Goal: Task Accomplishment & Management: Use online tool/utility

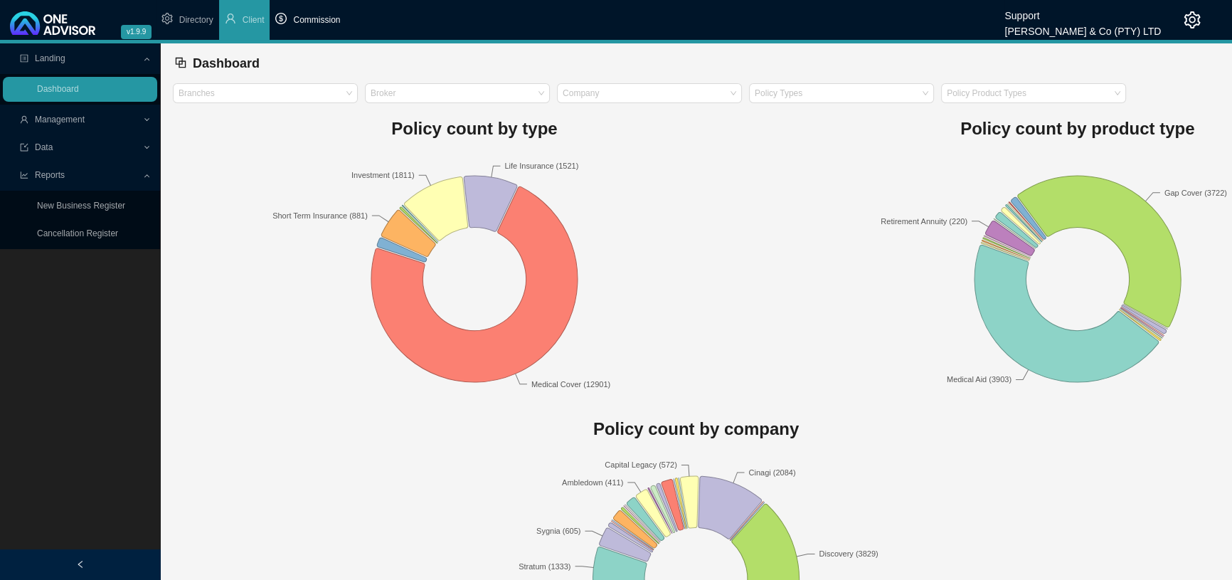
click at [329, 15] on span "Commission" at bounding box center [316, 20] width 47 height 10
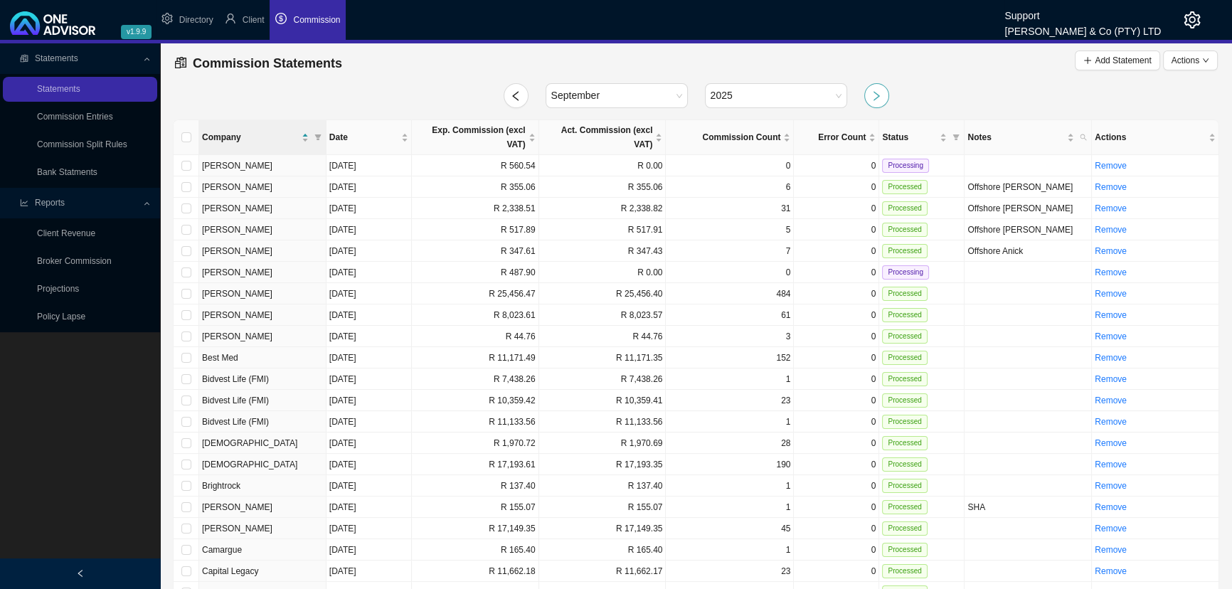
click at [866, 94] on button "button" at bounding box center [876, 95] width 25 height 25
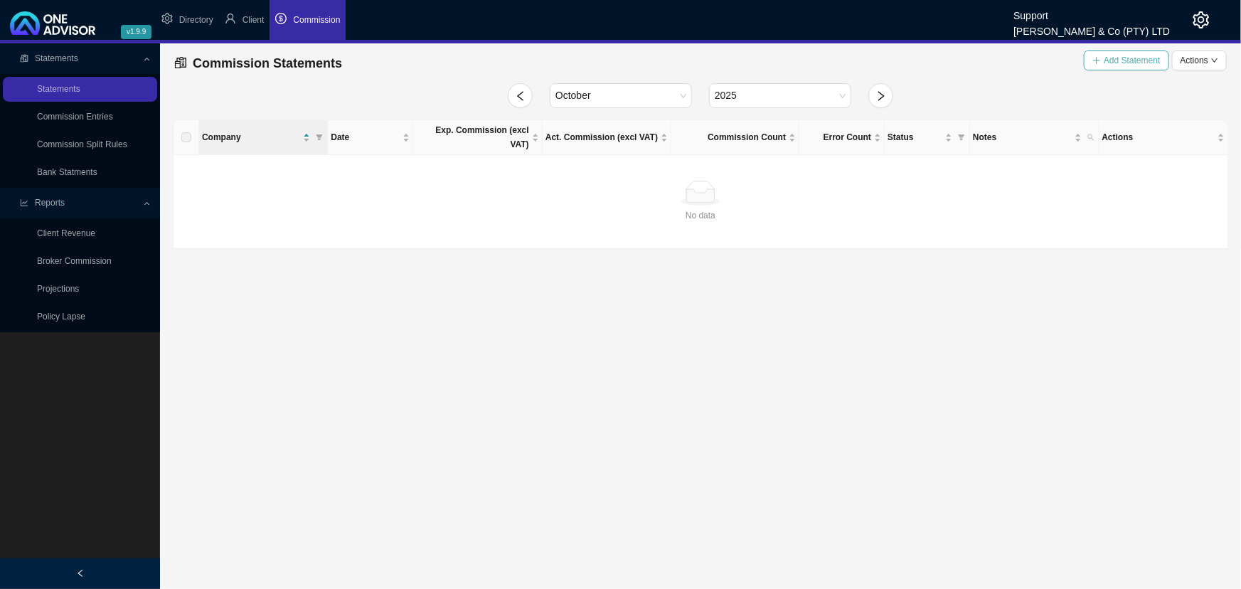
click at [1128, 60] on span "Add Statement" at bounding box center [1132, 60] width 56 height 14
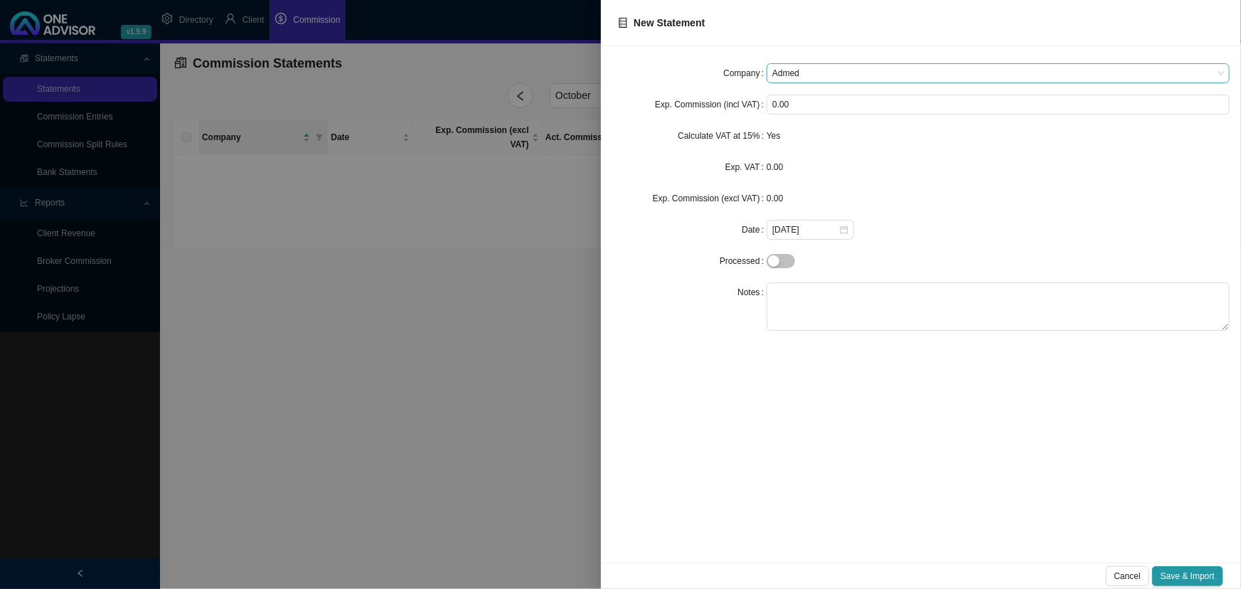
click at [798, 73] on span "Admed" at bounding box center [998, 73] width 452 height 18
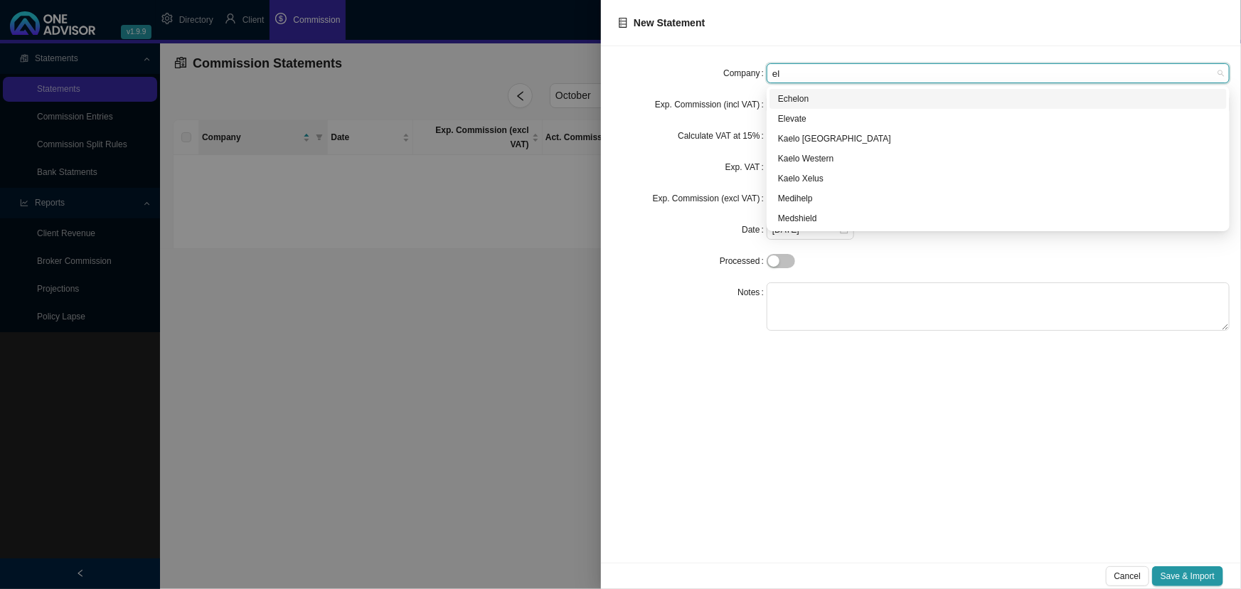
type input "ele"
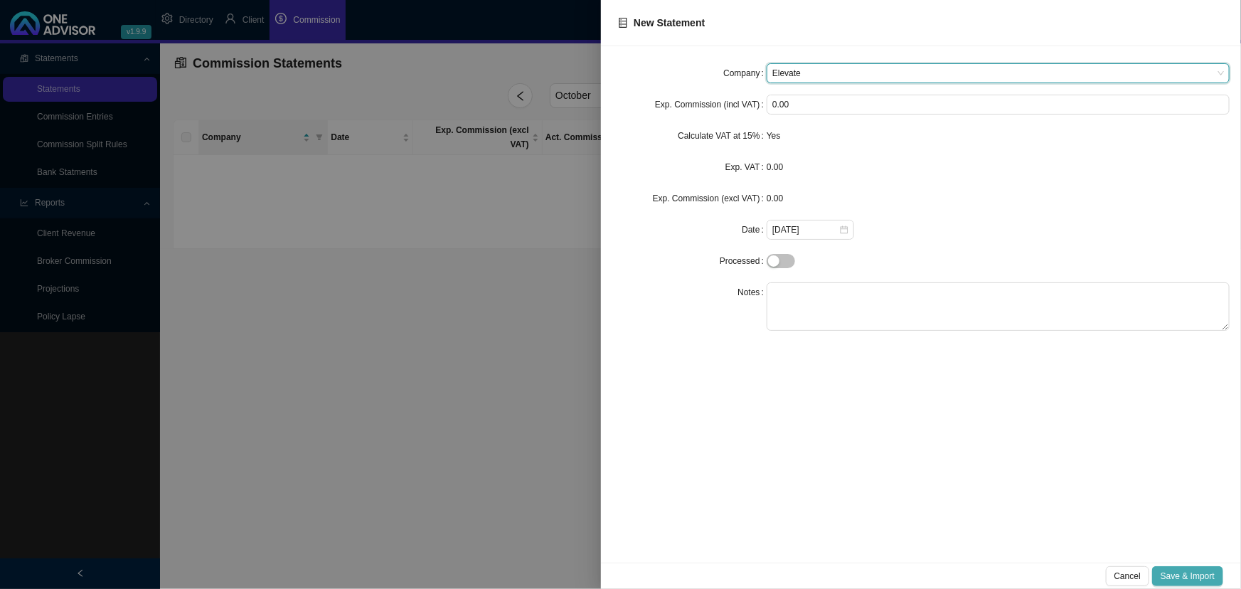
click at [1202, 577] on span "Save & Import" at bounding box center [1188, 576] width 54 height 14
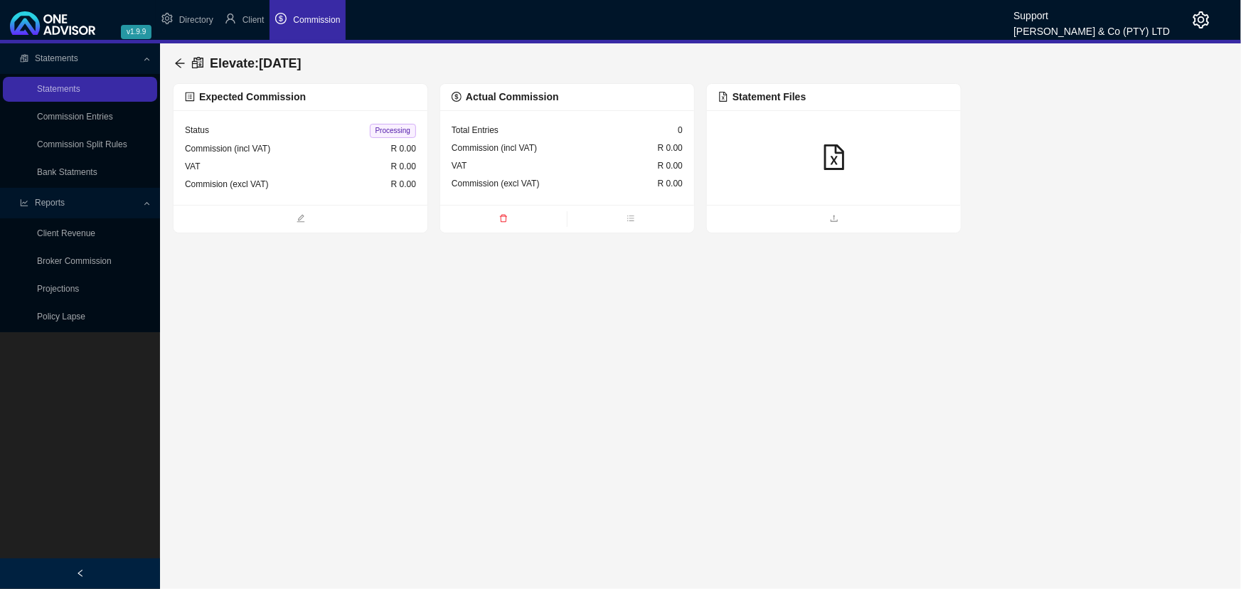
click at [832, 148] on icon "file-excel" at bounding box center [835, 157] width 26 height 26
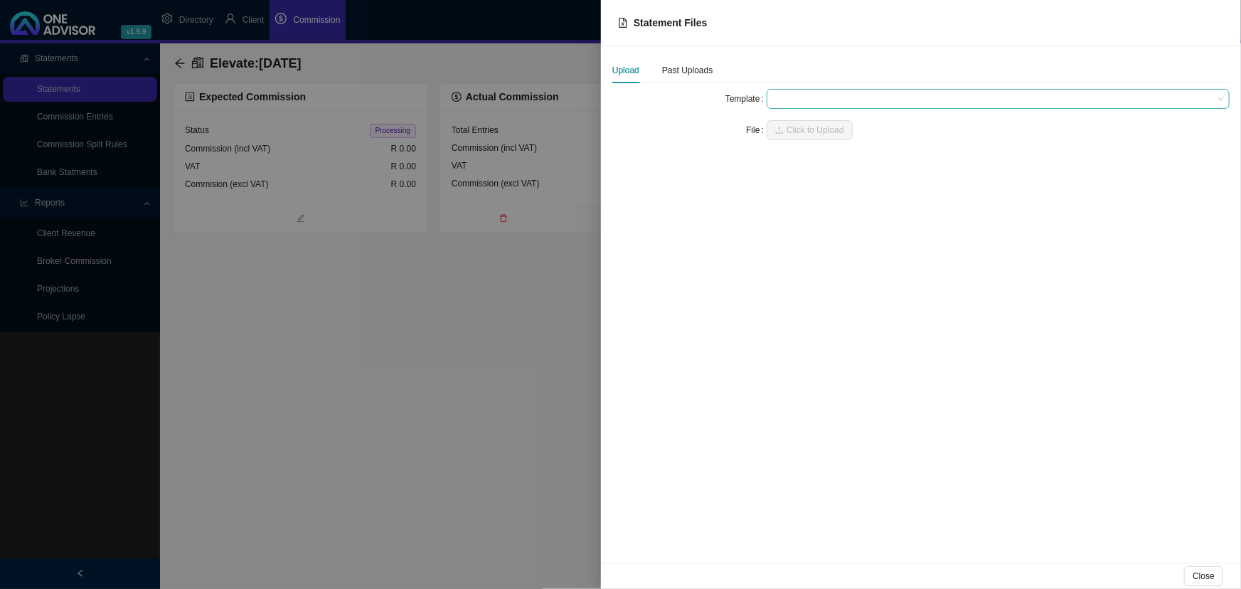
click at [823, 94] on span at bounding box center [998, 99] width 452 height 18
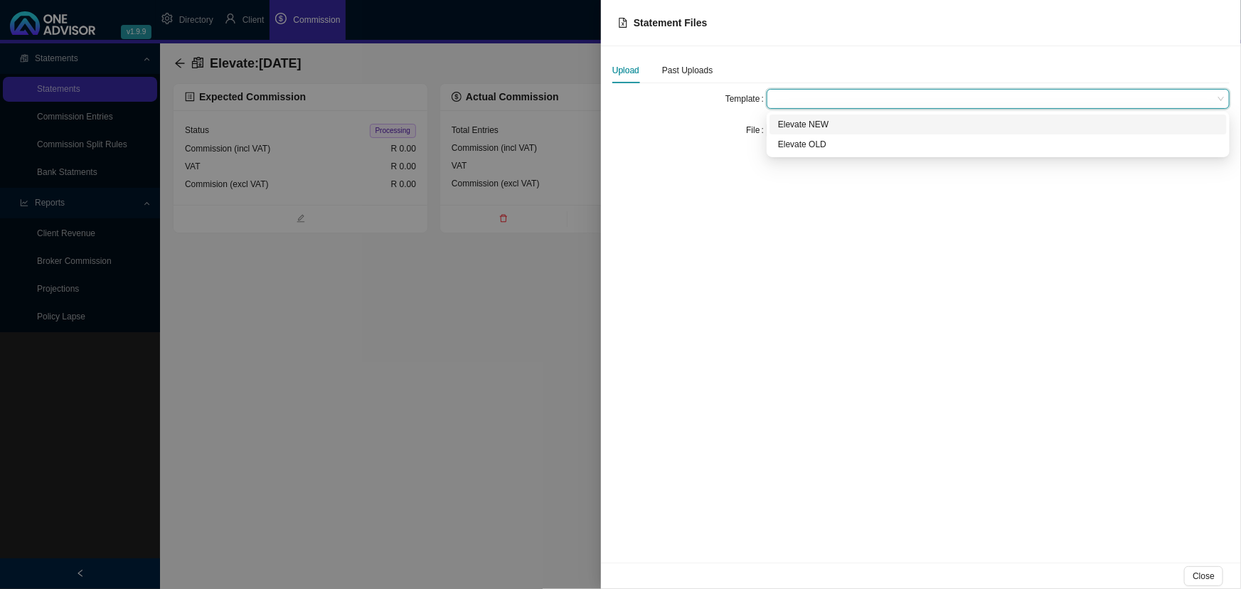
click at [816, 119] on div "Elevate NEW" at bounding box center [998, 124] width 440 height 14
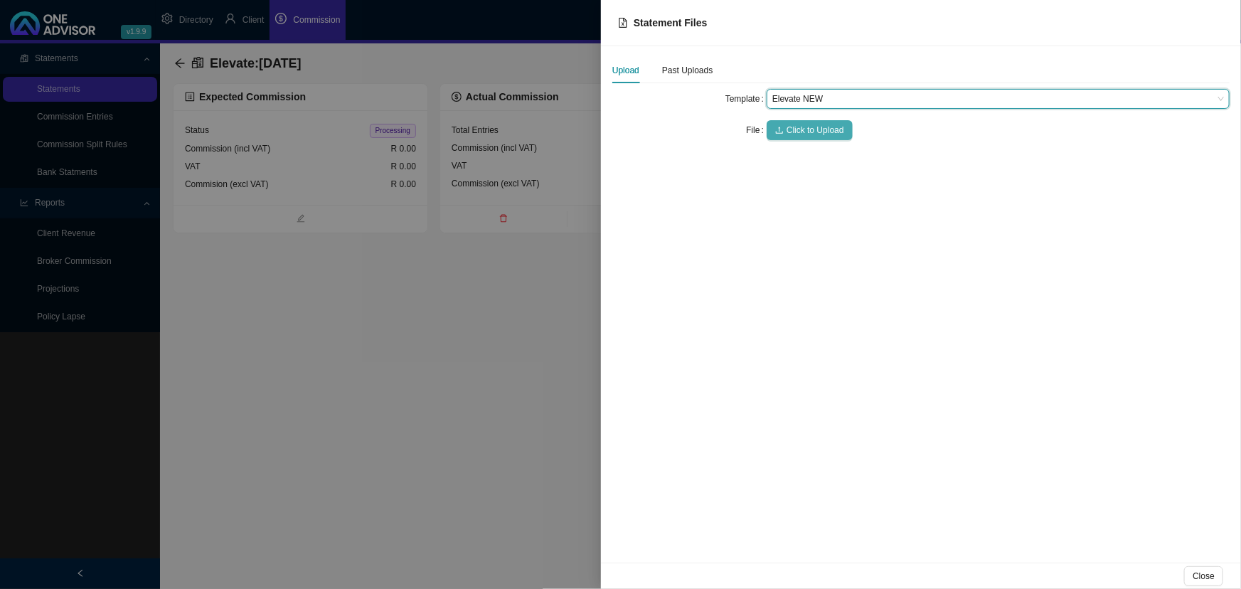
click at [817, 123] on span "Click to Upload" at bounding box center [816, 130] width 58 height 14
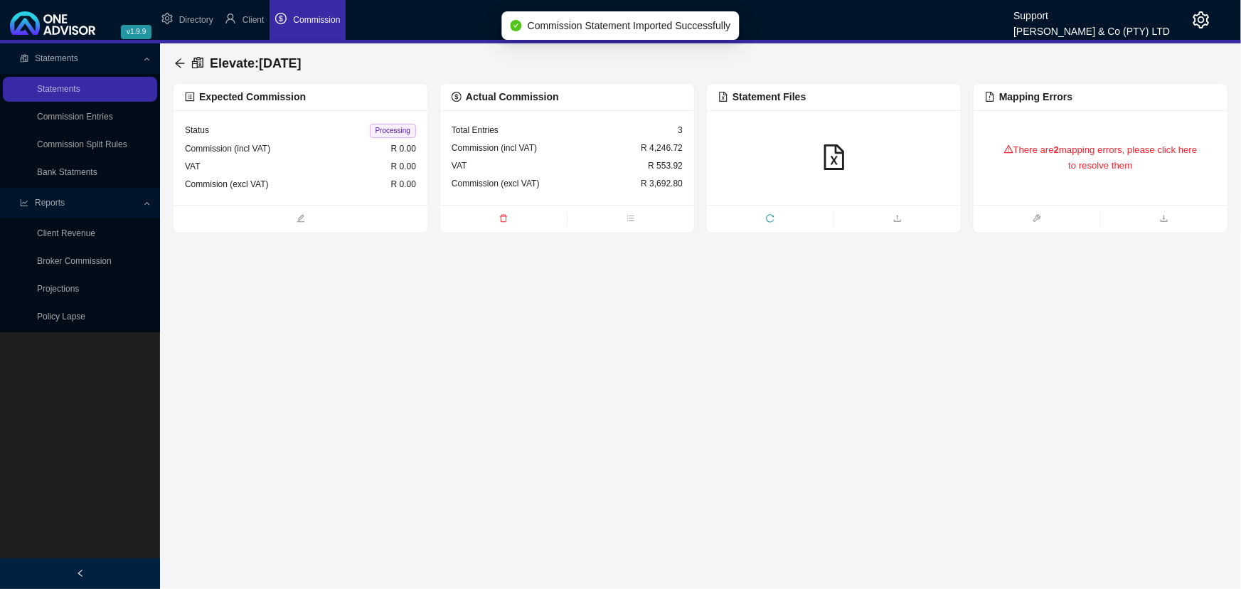
click at [1099, 151] on div "There are 2 mapping errors, please click here to resolve them" at bounding box center [1100, 158] width 231 height 60
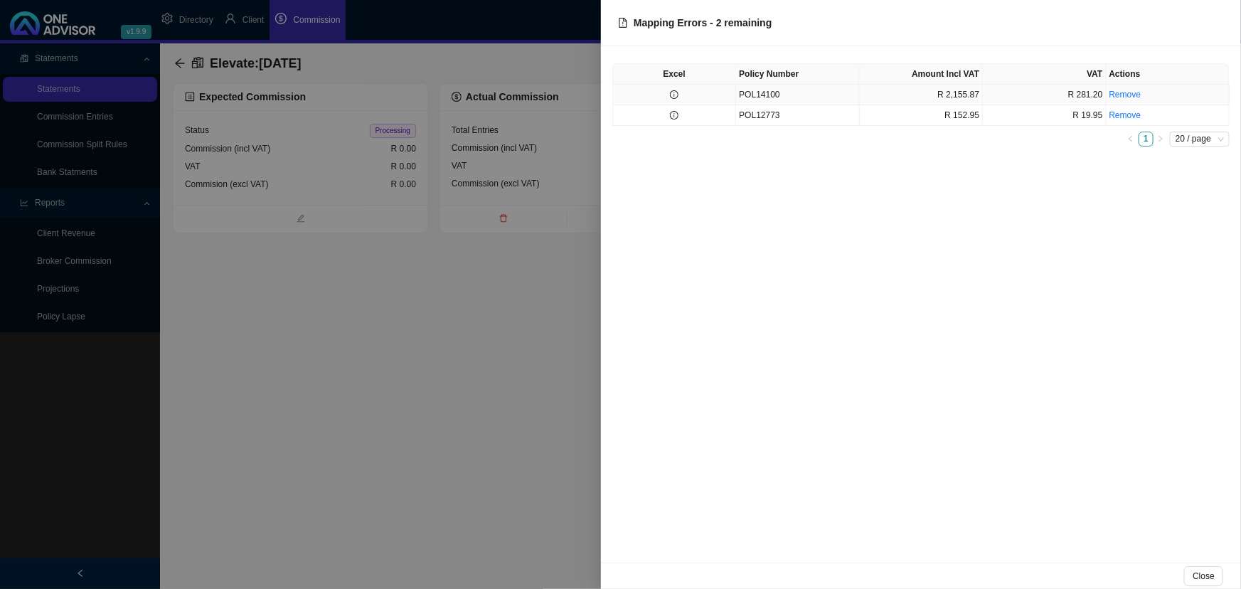
click at [774, 85] on td "POL14100" at bounding box center [797, 95] width 123 height 21
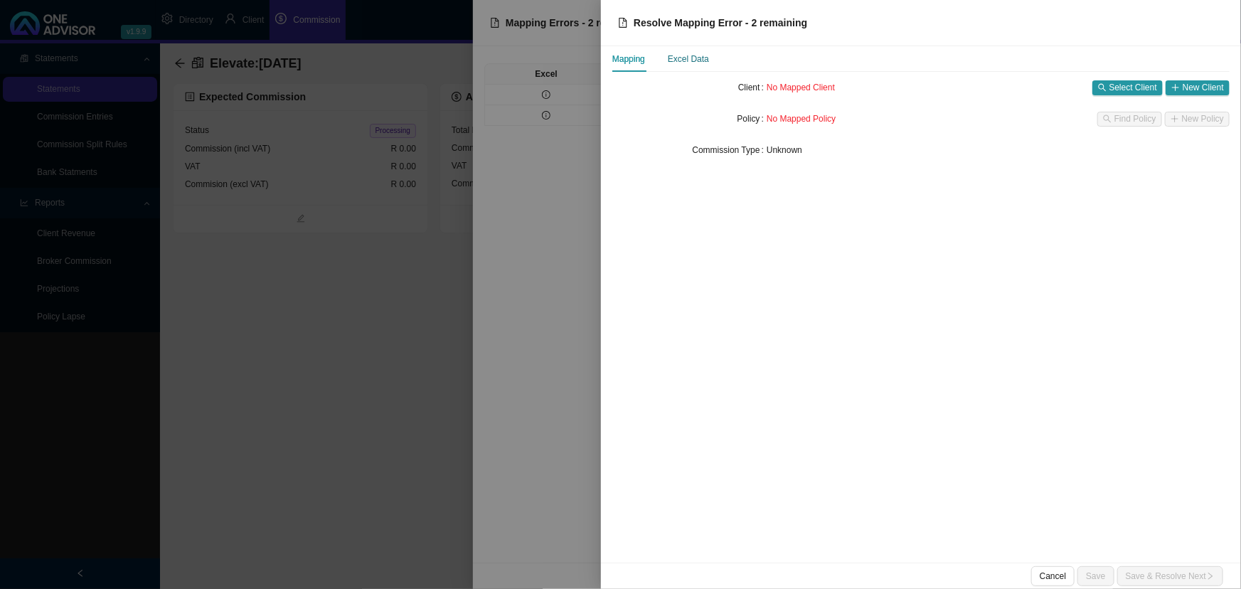
click at [682, 55] on div "Excel Data" at bounding box center [688, 59] width 41 height 14
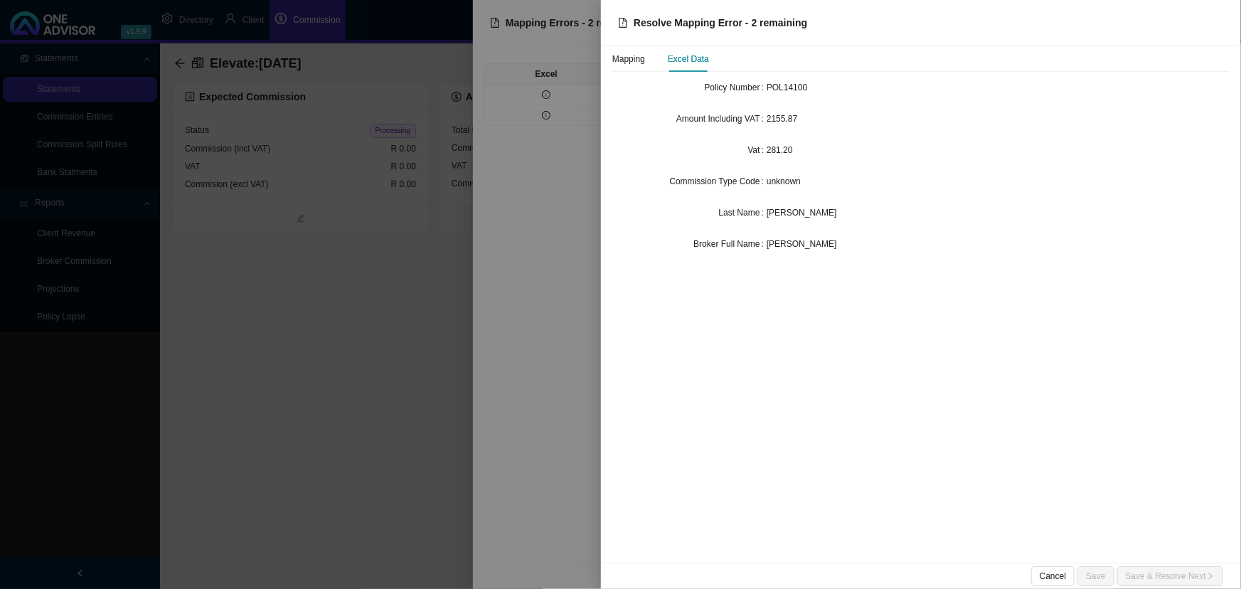
click at [584, 176] on div at bounding box center [620, 294] width 1241 height 589
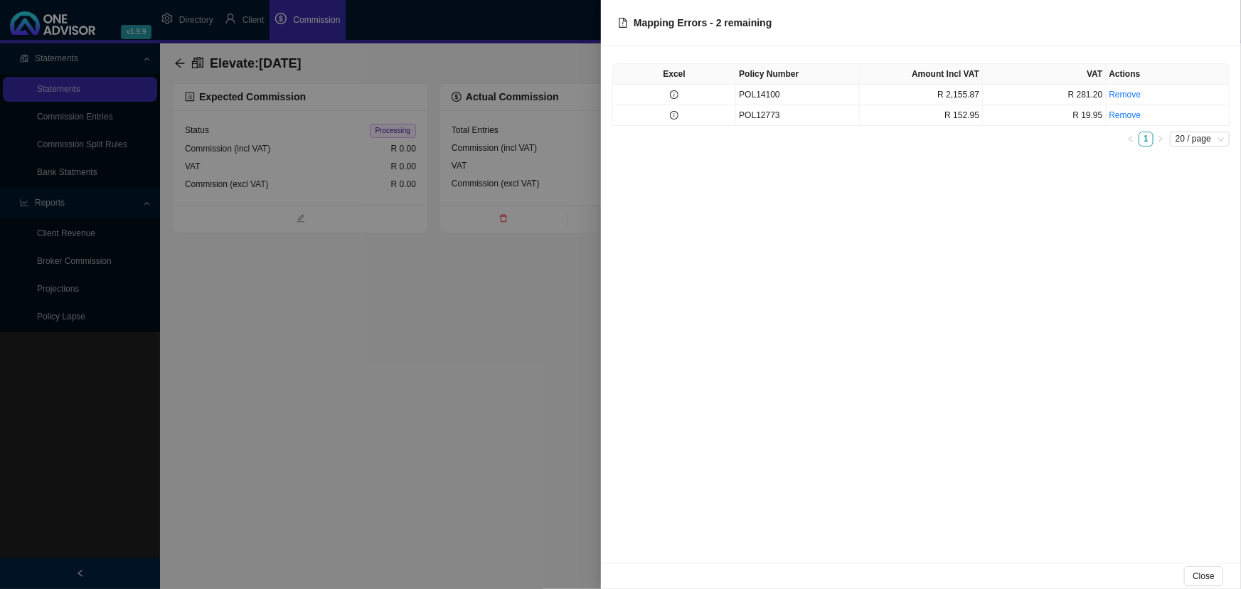
click at [502, 331] on div at bounding box center [620, 294] width 1241 height 589
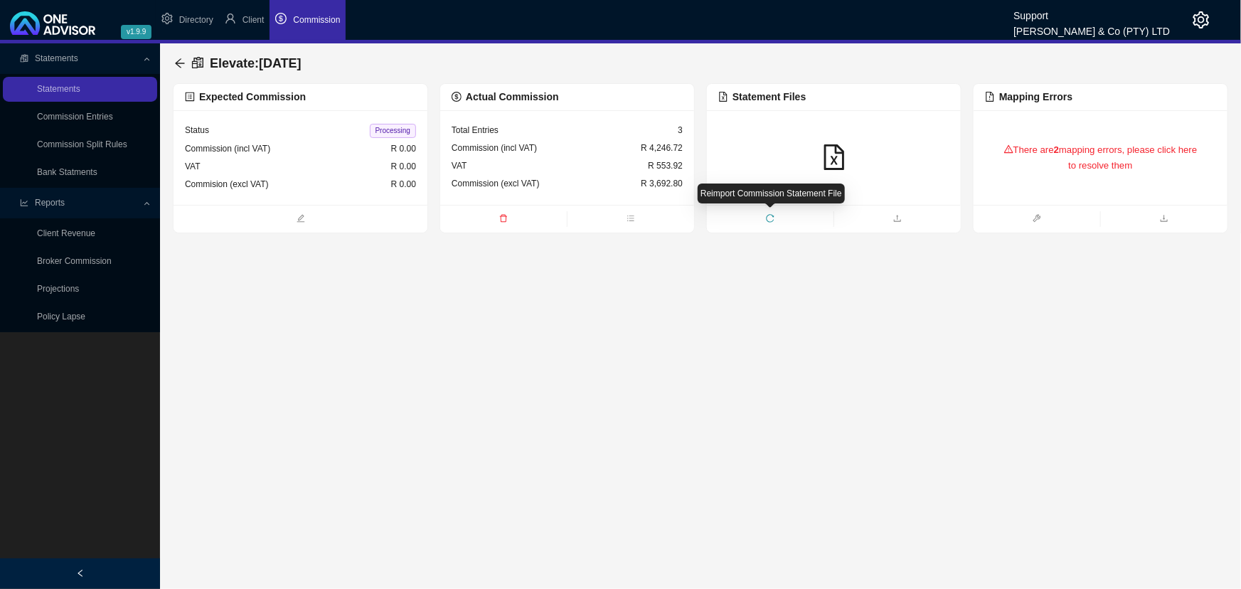
click at [775, 218] on span "reload" at bounding box center [770, 220] width 127 height 14
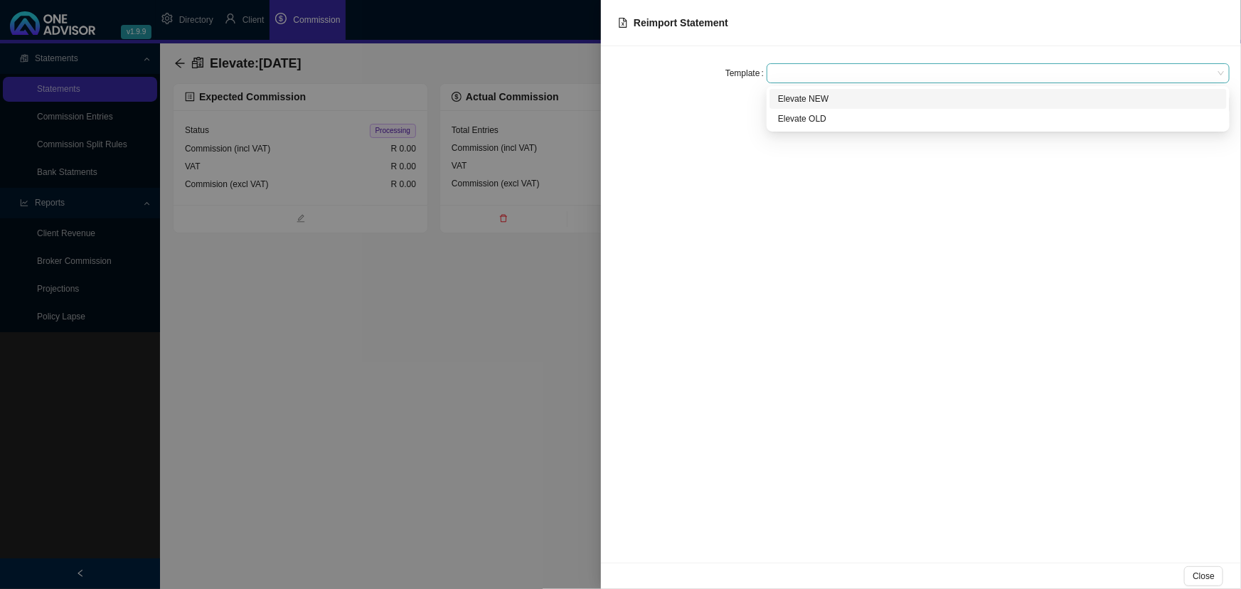
click at [863, 71] on span at bounding box center [998, 73] width 452 height 18
click at [832, 100] on div "Elevate NEW" at bounding box center [998, 99] width 440 height 14
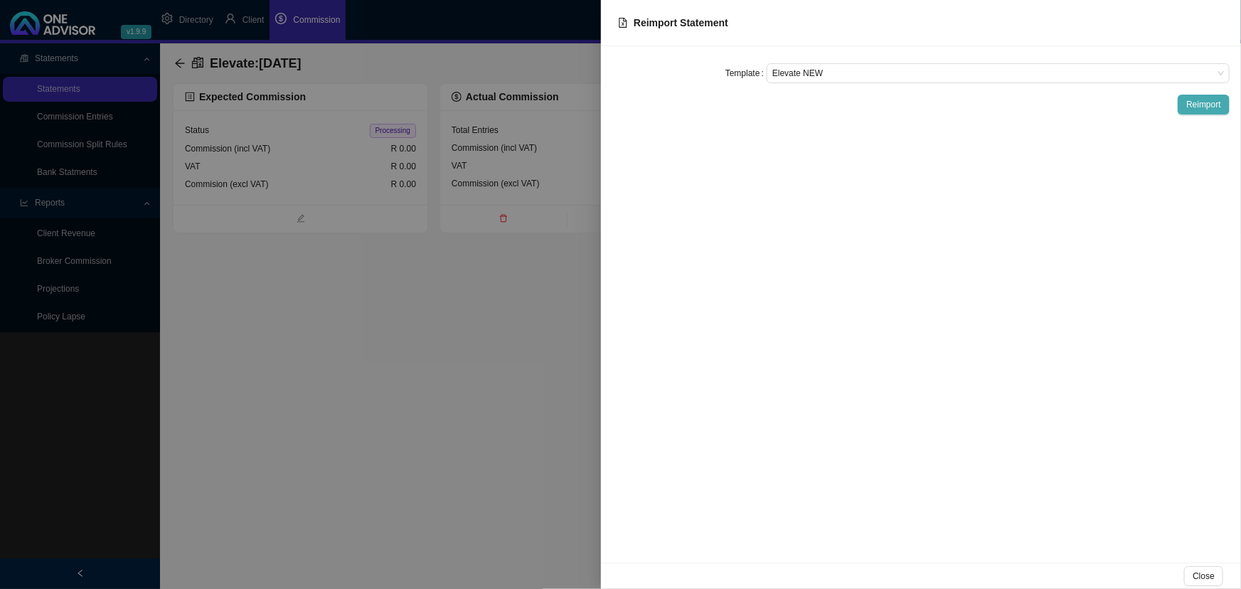
click at [1203, 106] on span "Reimport" at bounding box center [1203, 104] width 35 height 14
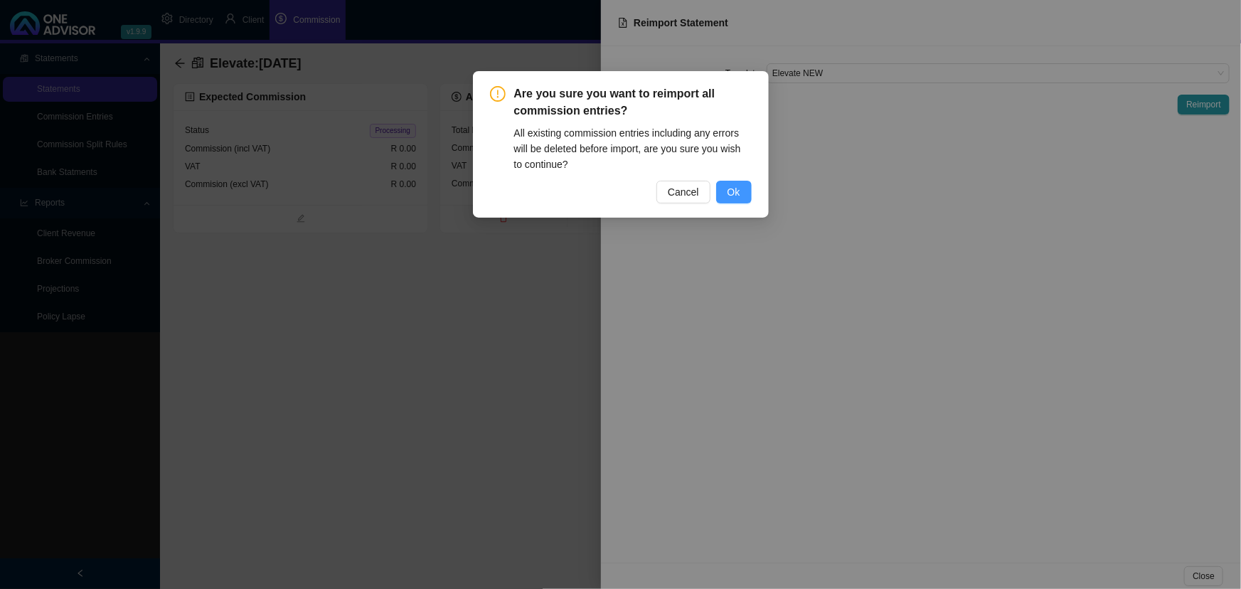
click at [723, 189] on button "Ok" at bounding box center [734, 192] width 36 height 23
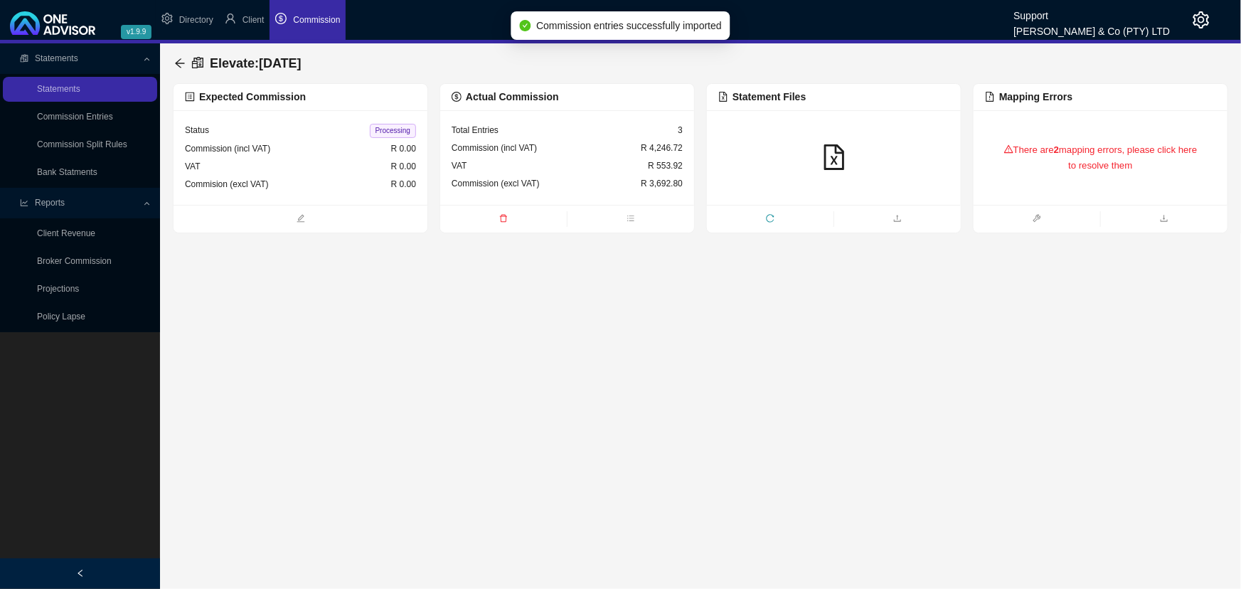
click at [1114, 156] on div "There are 2 mapping errors, please click here to resolve them" at bounding box center [1100, 158] width 231 height 60
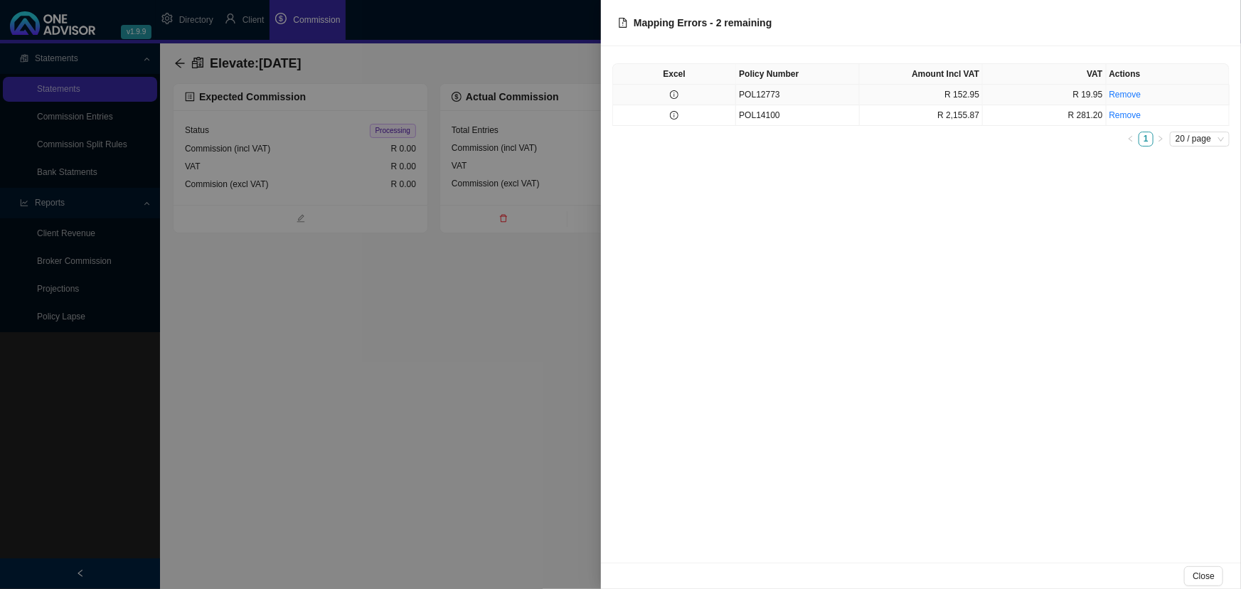
click at [832, 90] on td "POL12773" at bounding box center [797, 95] width 123 height 21
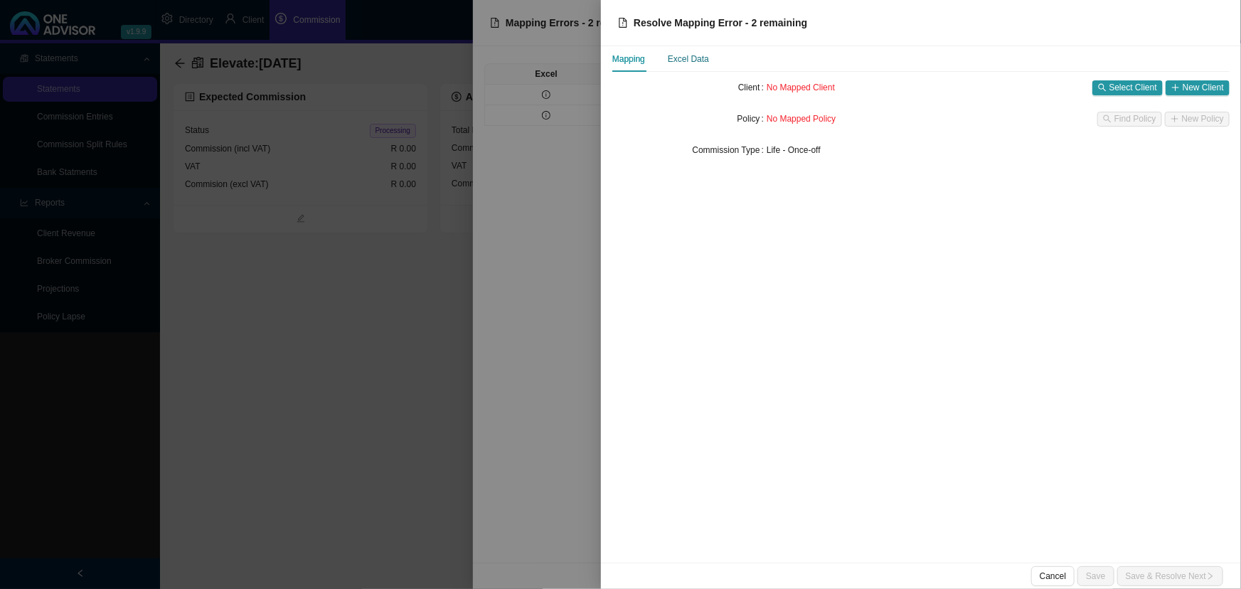
click at [693, 57] on div "Excel Data" at bounding box center [688, 59] width 41 height 14
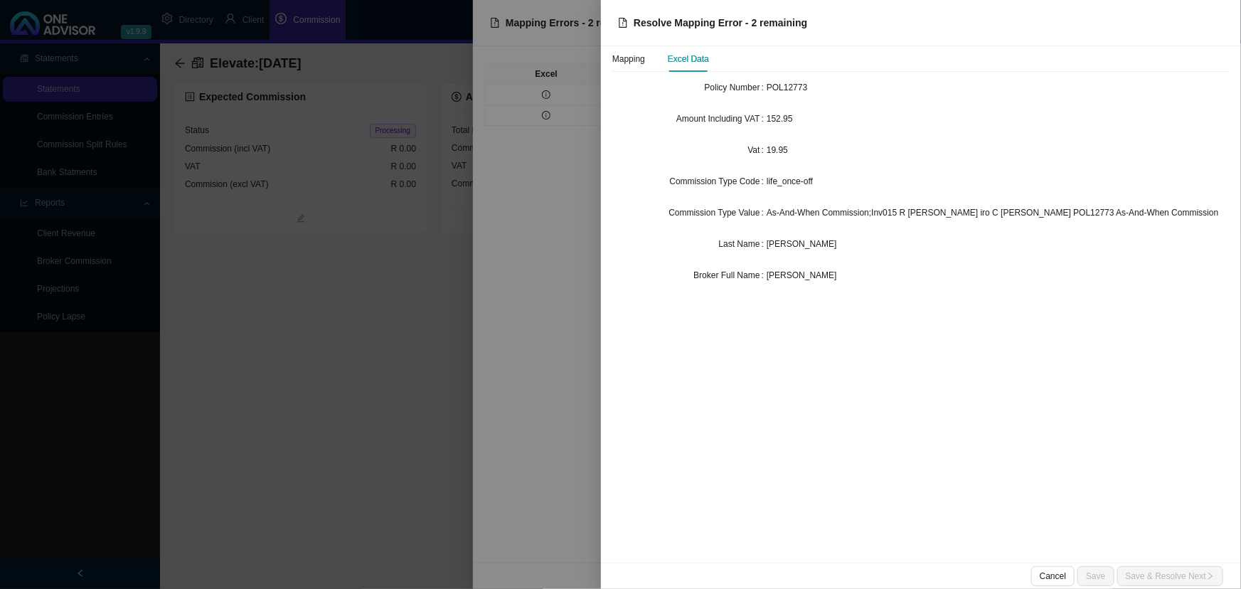
click at [547, 311] on div at bounding box center [620, 294] width 1241 height 589
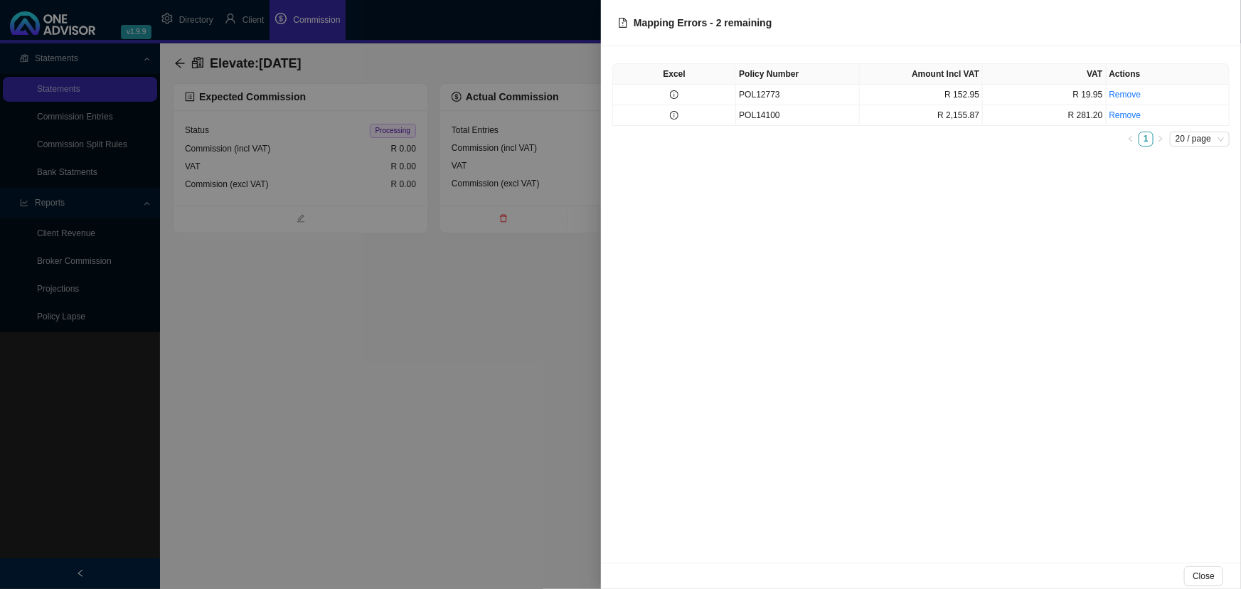
click at [373, 341] on div at bounding box center [620, 294] width 1241 height 589
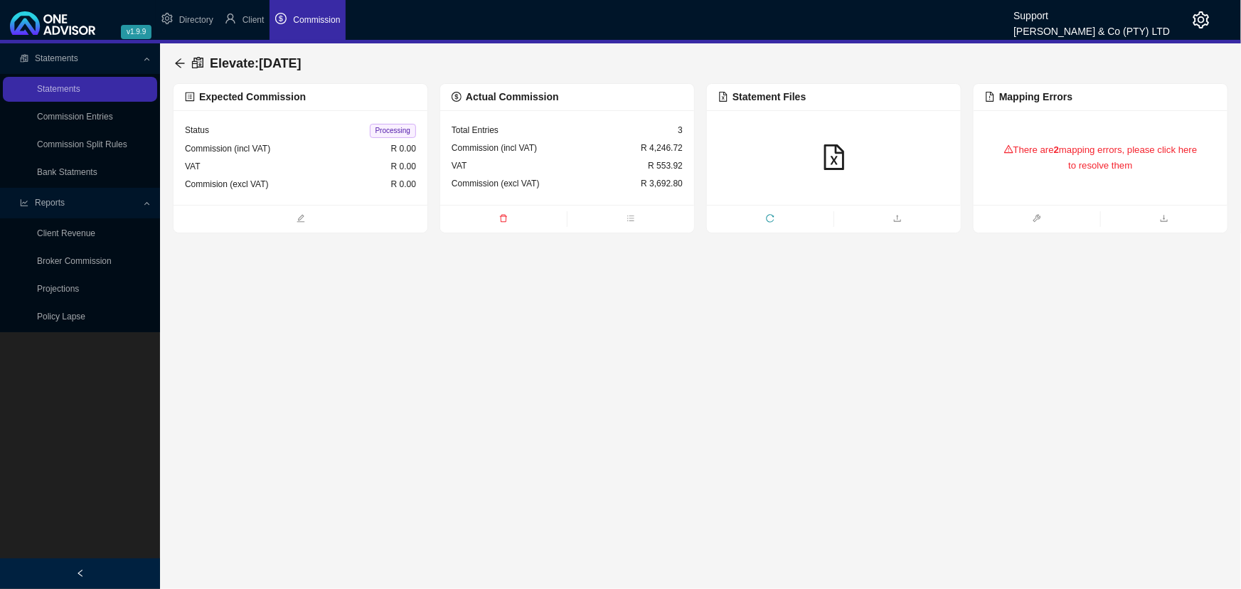
click at [766, 216] on icon "reload" at bounding box center [770, 218] width 9 height 9
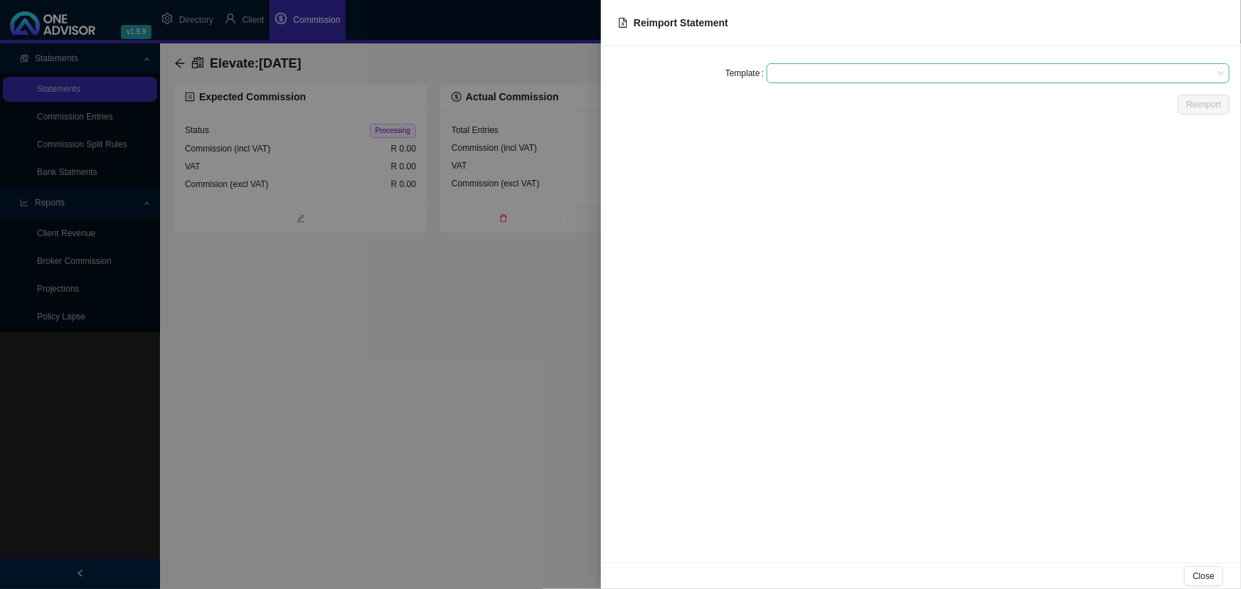
click at [798, 69] on span at bounding box center [998, 73] width 452 height 18
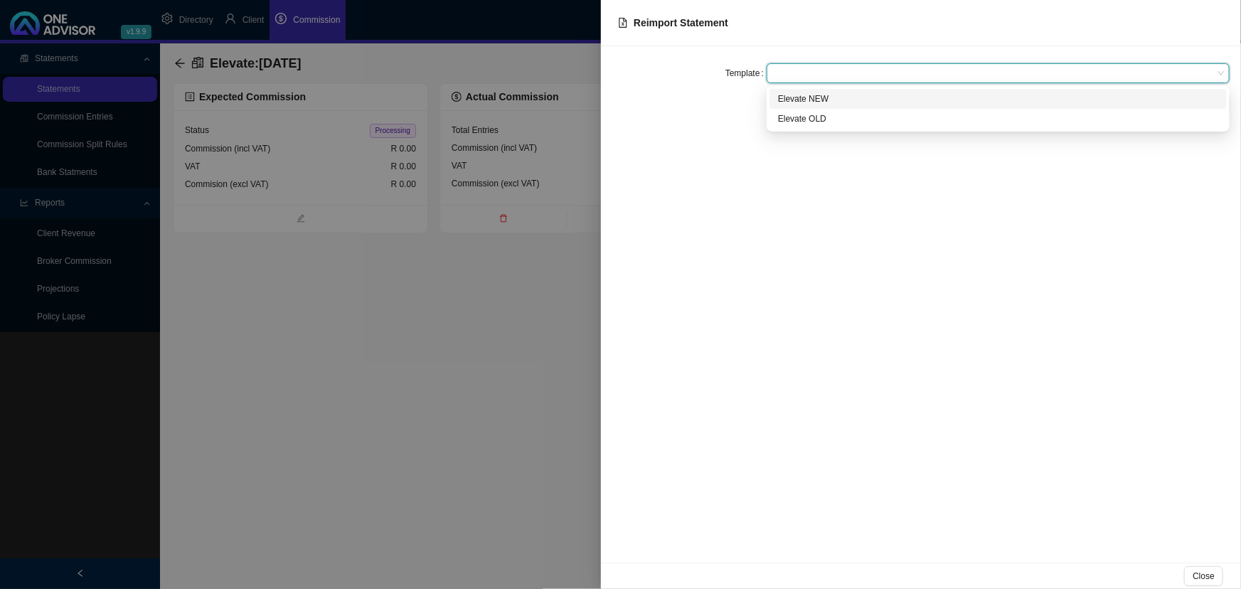
click at [805, 98] on div "Elevate NEW" at bounding box center [998, 99] width 440 height 14
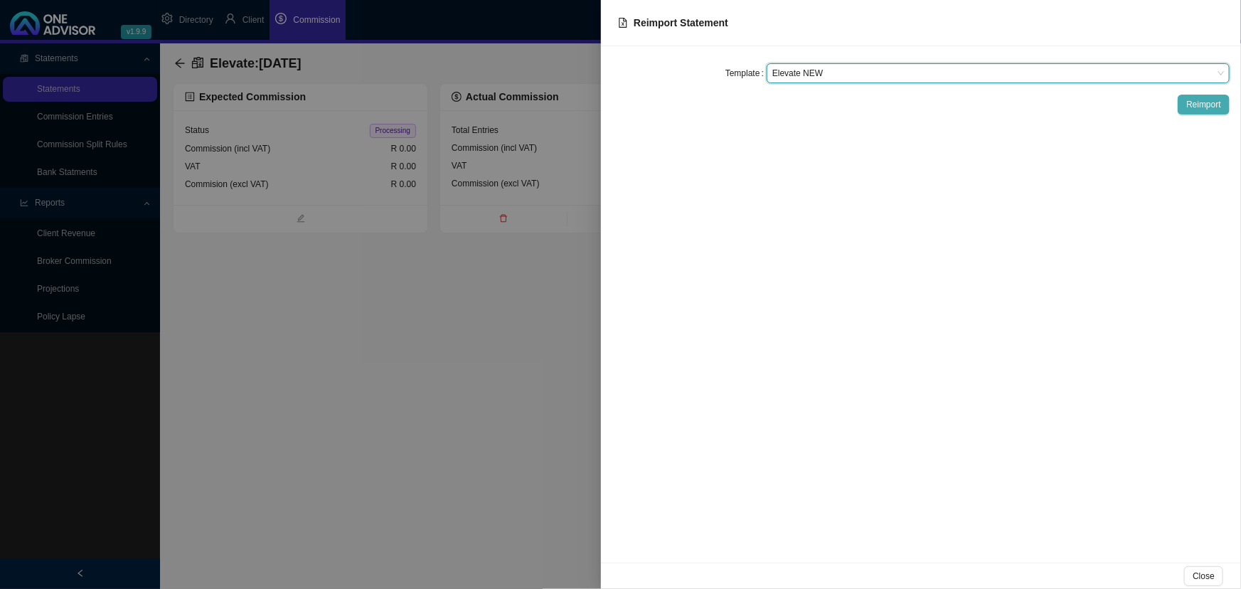
click at [1206, 104] on span "Reimport" at bounding box center [1203, 104] width 35 height 14
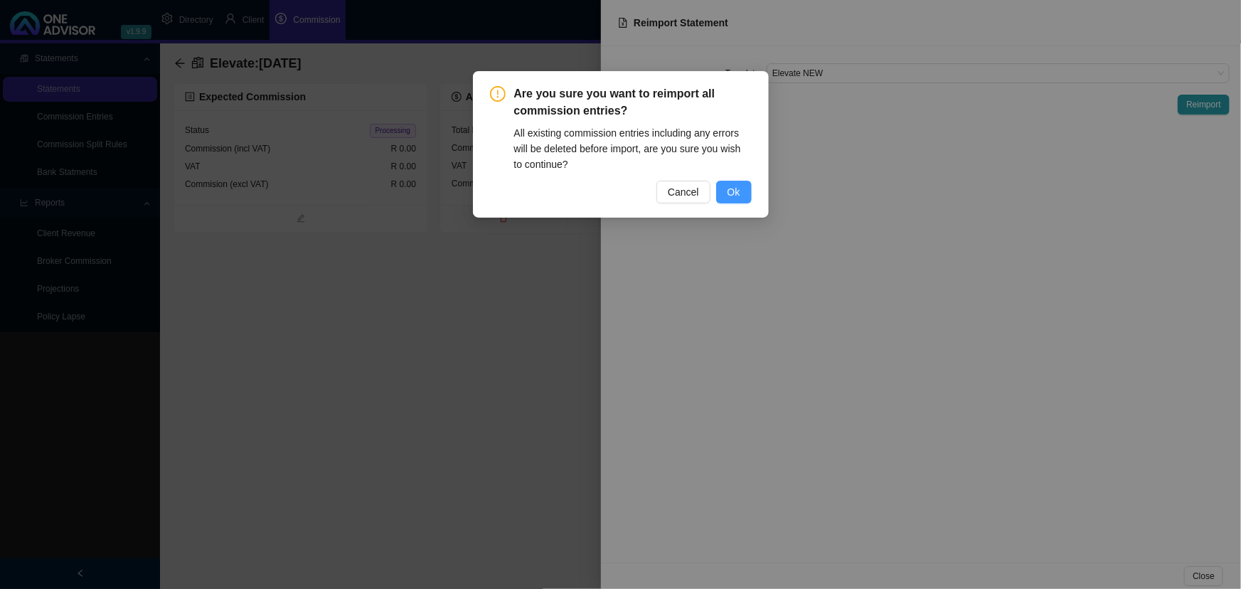
click at [735, 186] on span "Ok" at bounding box center [734, 192] width 13 height 16
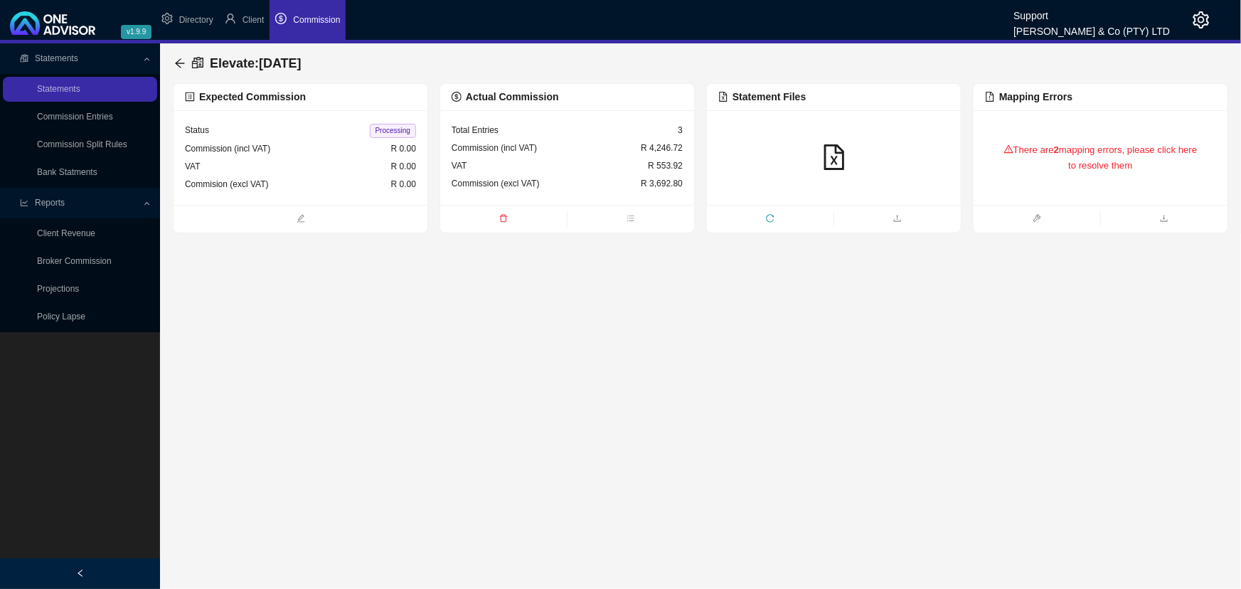
click at [646, 167] on div "VAT R 553.92" at bounding box center [567, 166] width 231 height 18
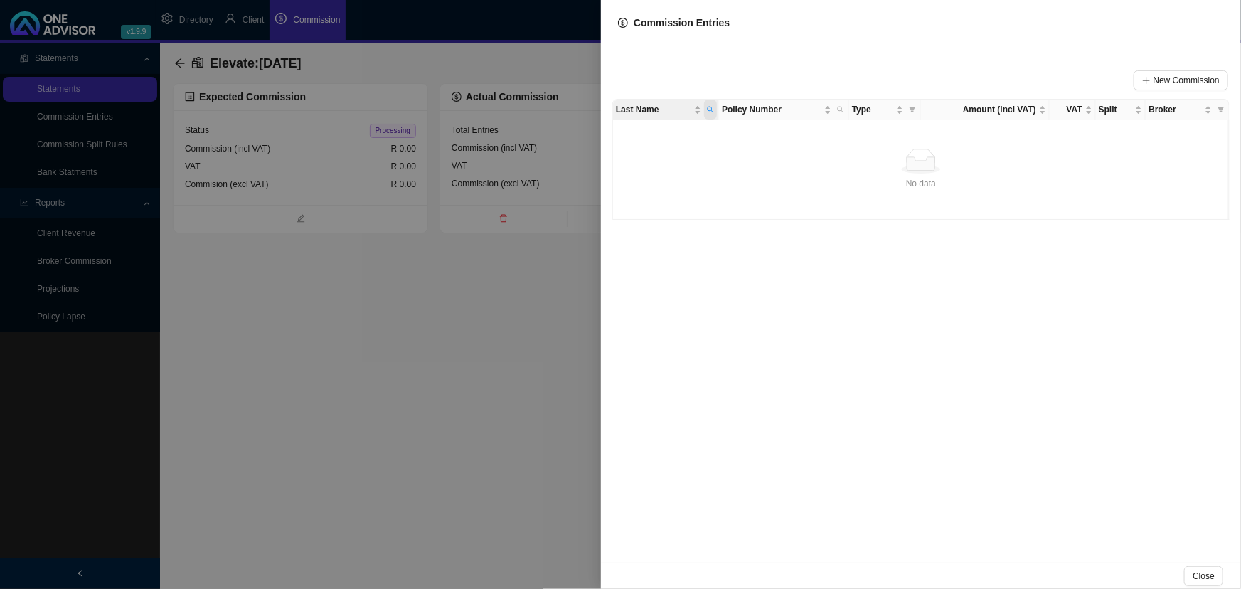
click at [713, 107] on icon "search" at bounding box center [710, 109] width 7 height 7
click at [680, 158] on span "Reset" at bounding box center [679, 161] width 22 height 14
click at [619, 157] on span "Search" at bounding box center [615, 161] width 27 height 14
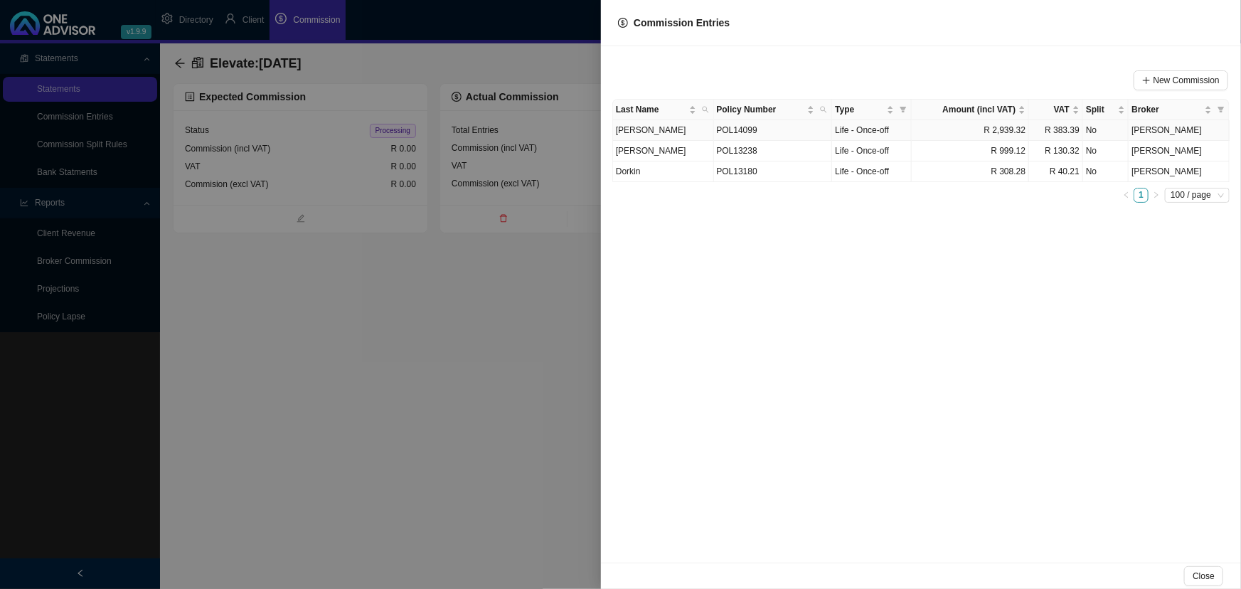
click at [772, 132] on td "POL14099" at bounding box center [773, 130] width 119 height 21
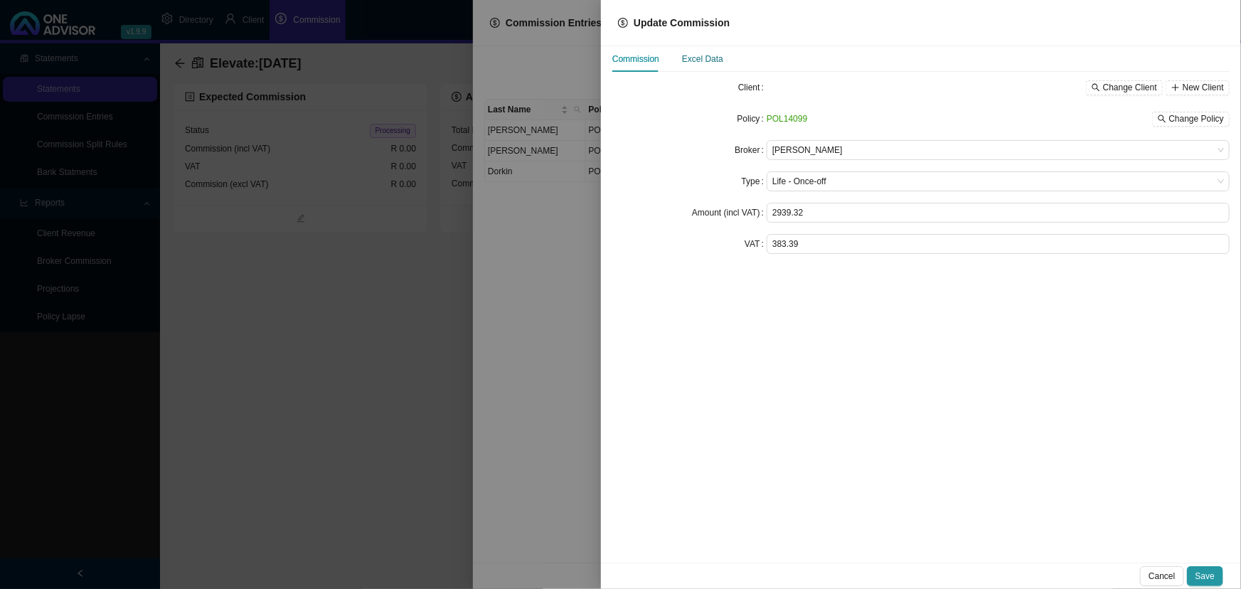
click at [708, 60] on div "Excel Data" at bounding box center [702, 59] width 41 height 14
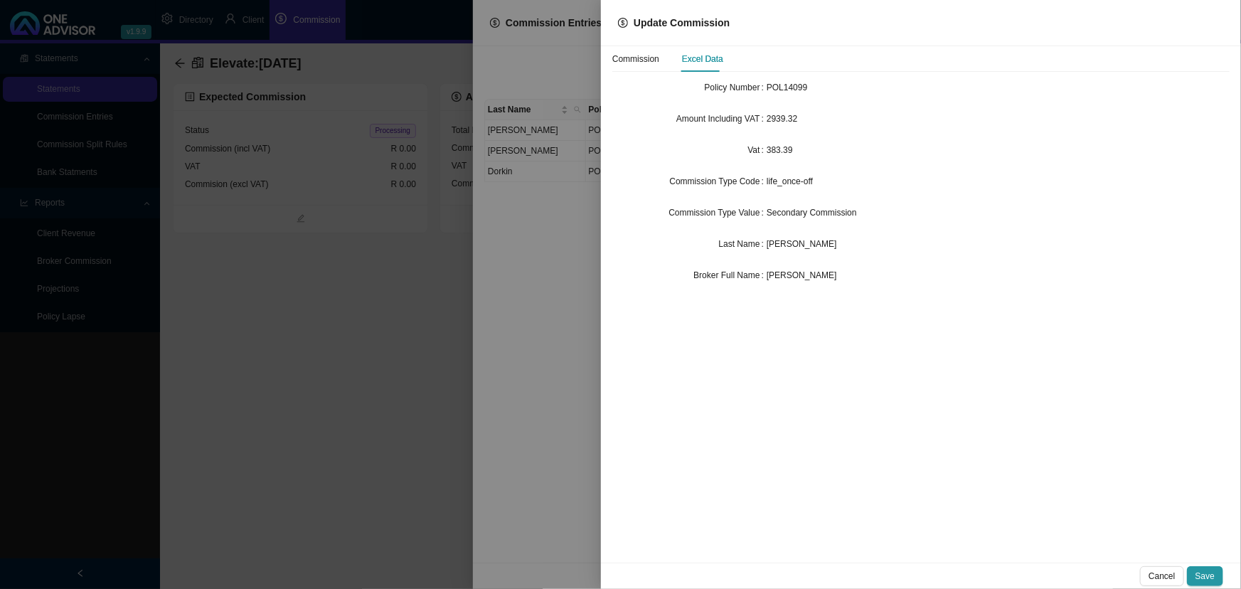
click at [558, 154] on div at bounding box center [620, 294] width 1241 height 589
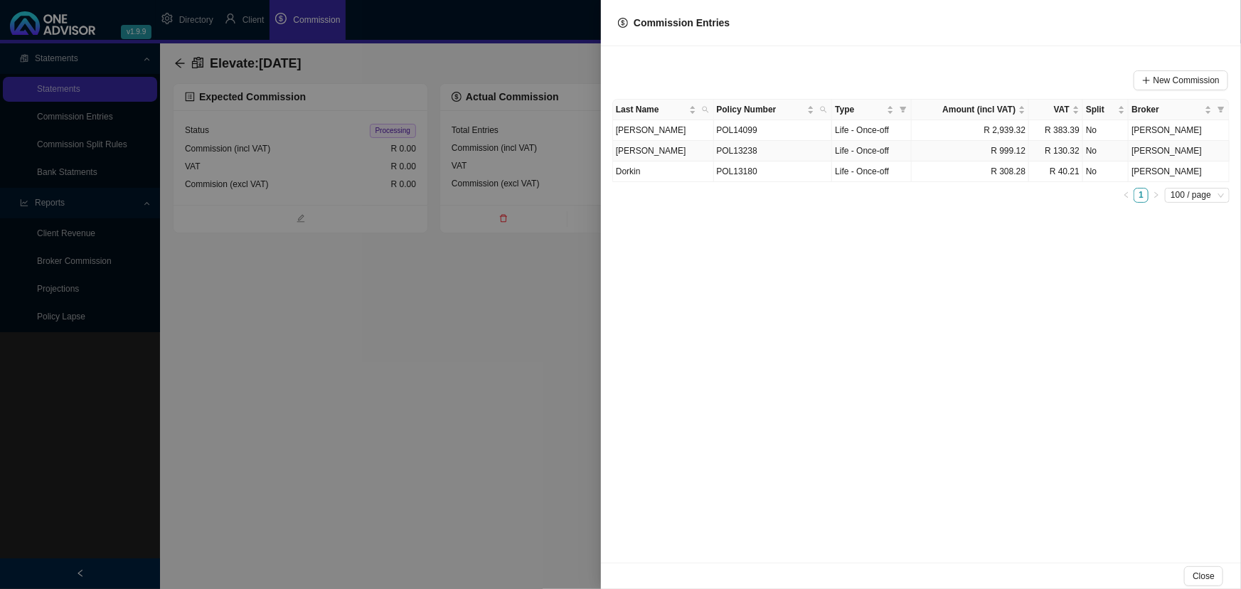
click at [662, 149] on td "[PERSON_NAME]" at bounding box center [663, 151] width 101 height 21
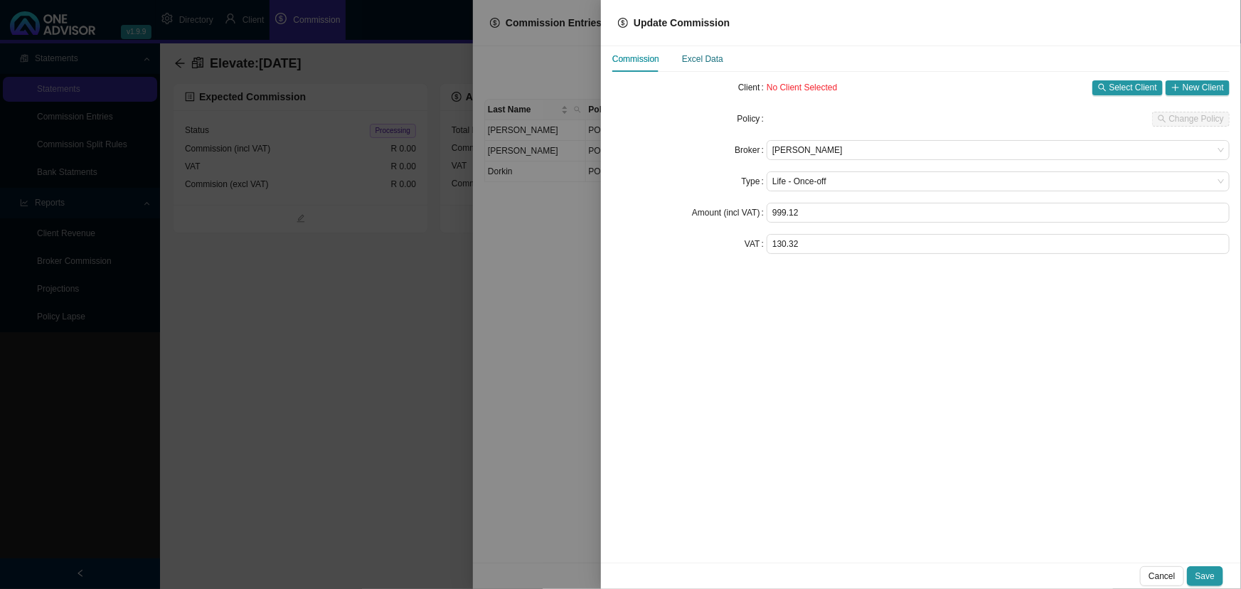
click at [698, 57] on div "Excel Data" at bounding box center [702, 59] width 41 height 14
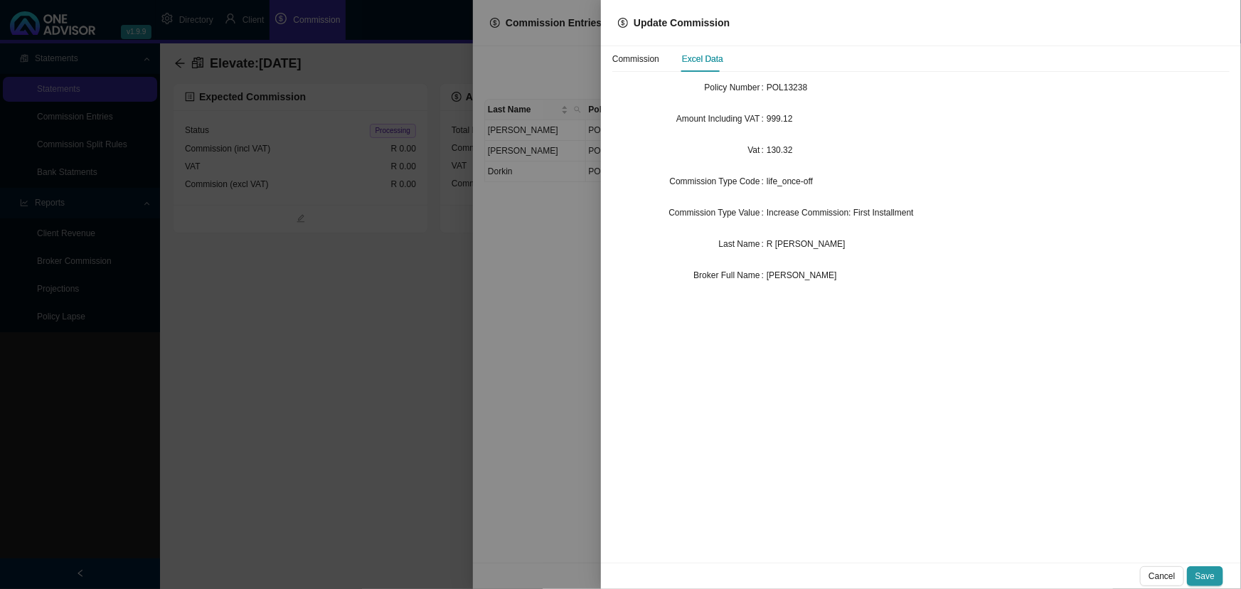
click at [554, 169] on div at bounding box center [620, 294] width 1241 height 589
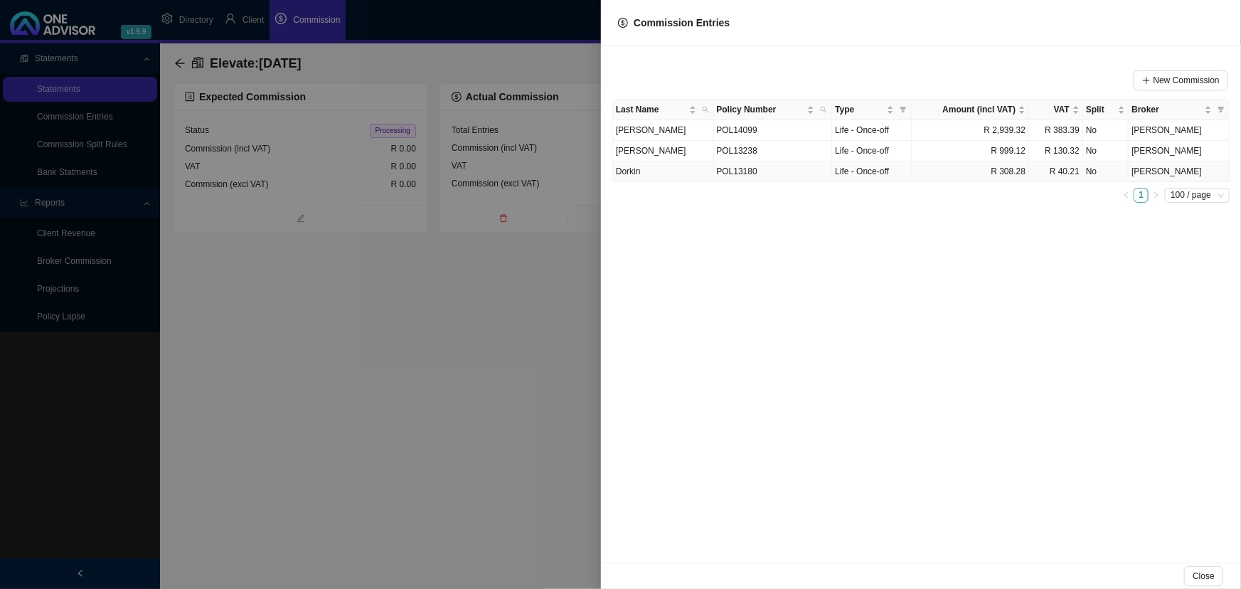
click at [659, 170] on td "Dorkin" at bounding box center [663, 171] width 101 height 21
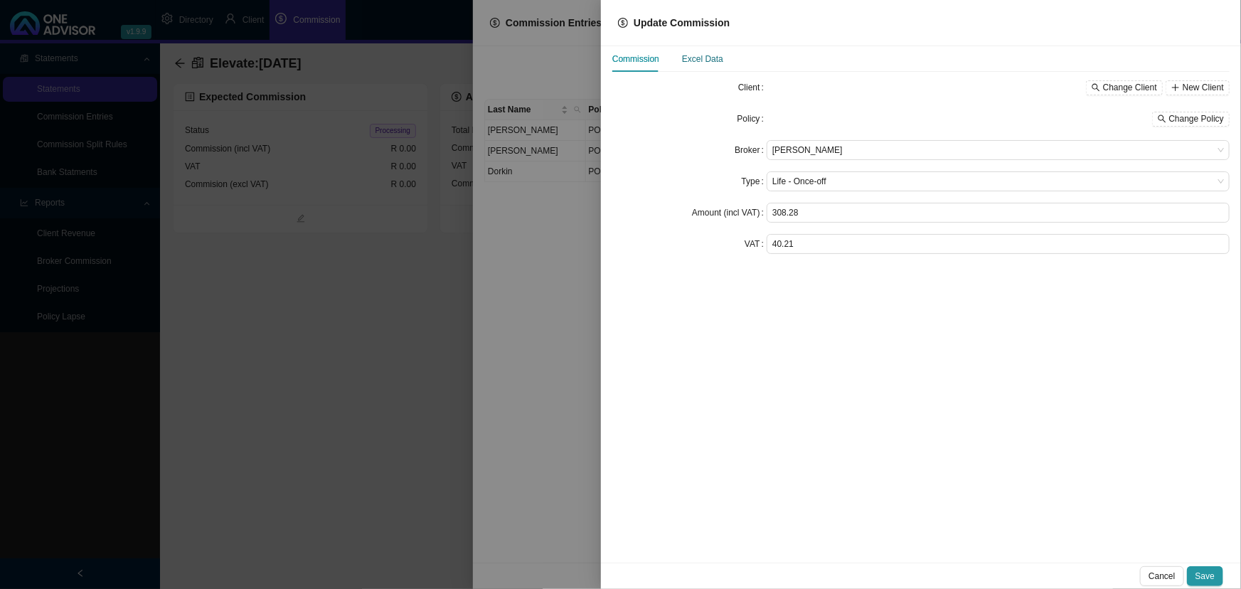
click at [706, 57] on div "Excel Data" at bounding box center [702, 59] width 41 height 14
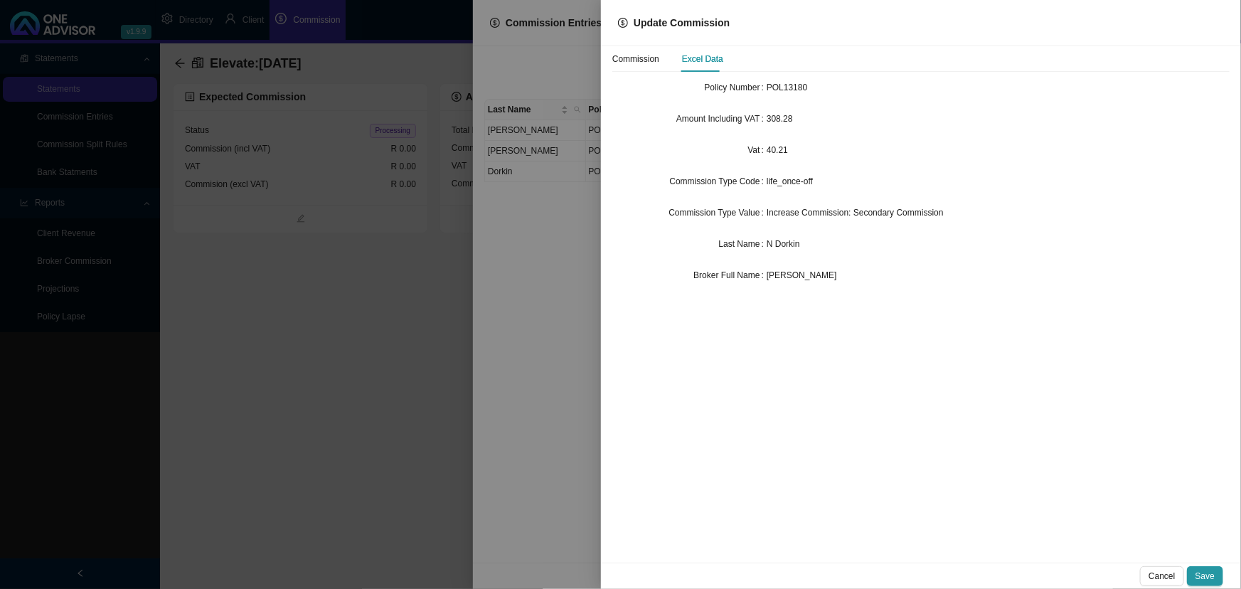
click at [479, 231] on div at bounding box center [620, 294] width 1241 height 589
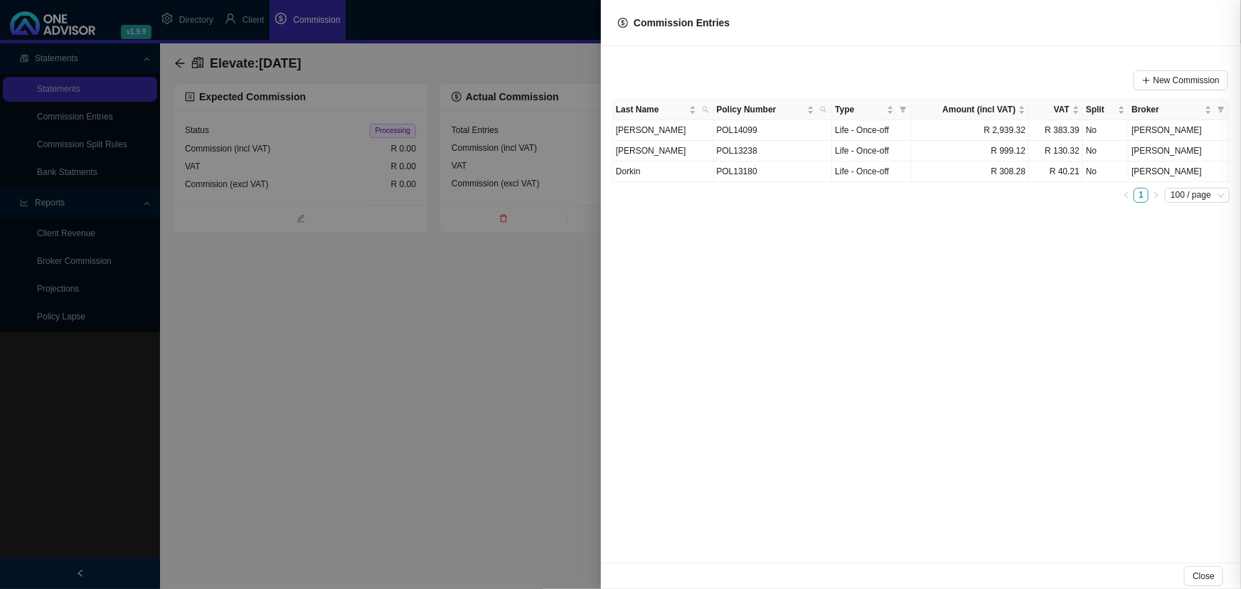
click at [420, 287] on div at bounding box center [620, 294] width 1241 height 589
